Goal: Find specific page/section: Find specific page/section

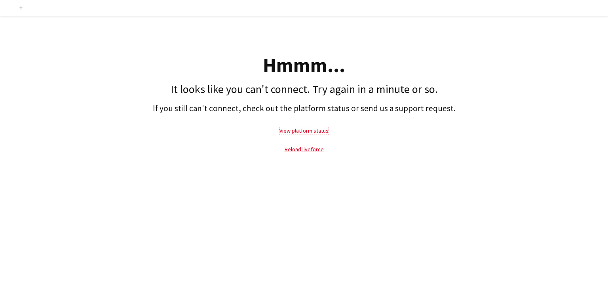
click at [299, 130] on link "View platform status" at bounding box center [303, 130] width 49 height 7
click at [298, 148] on link "Reload liveforce" at bounding box center [303, 149] width 39 height 7
click at [285, 149] on link "Reload liveforce" at bounding box center [303, 149] width 39 height 7
click at [293, 134] on link "View platform status" at bounding box center [303, 130] width 49 height 7
click at [301, 150] on link "Reload liveforce" at bounding box center [303, 149] width 39 height 7
